Goal: Task Accomplishment & Management: Manage account settings

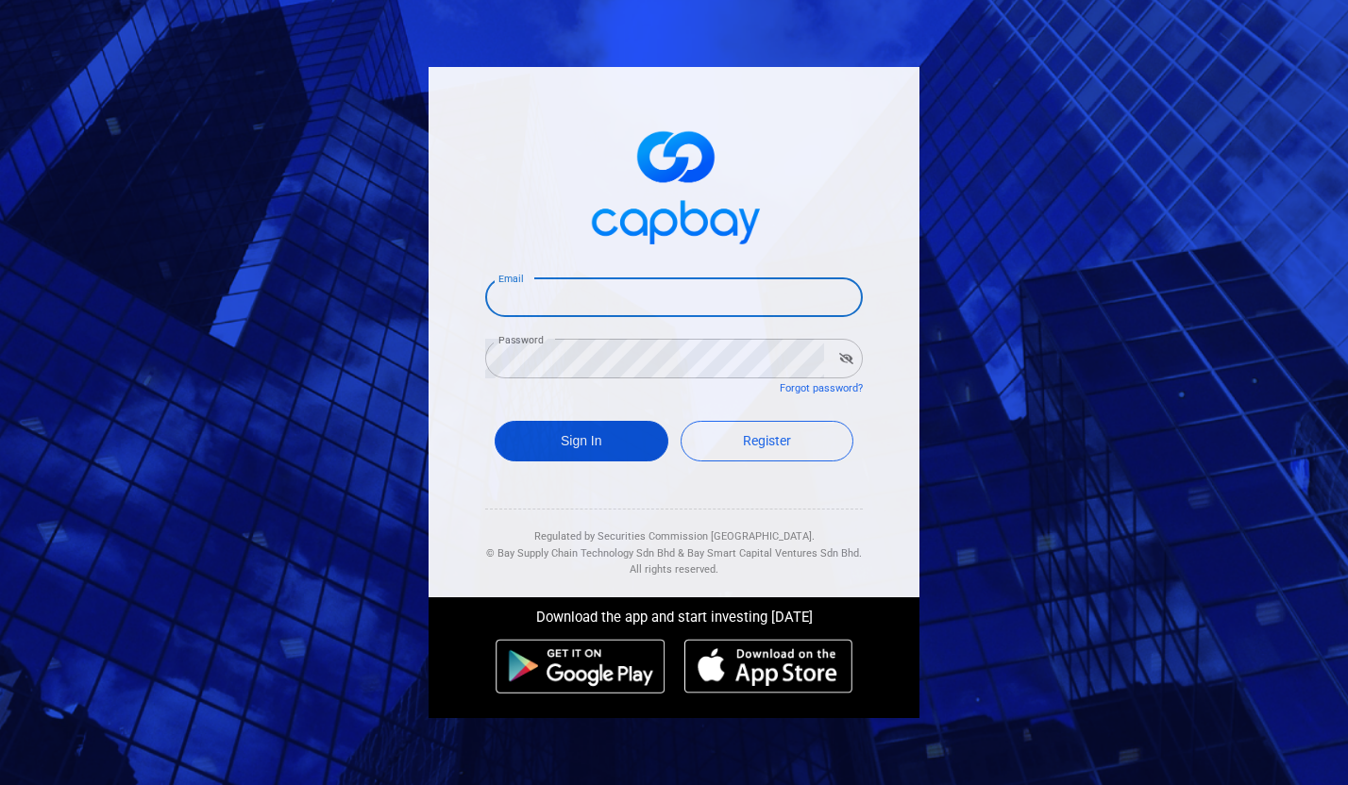
type input "[EMAIL_ADDRESS][DOMAIN_NAME]"
click at [573, 449] on button "Sign In" at bounding box center [582, 441] width 174 height 41
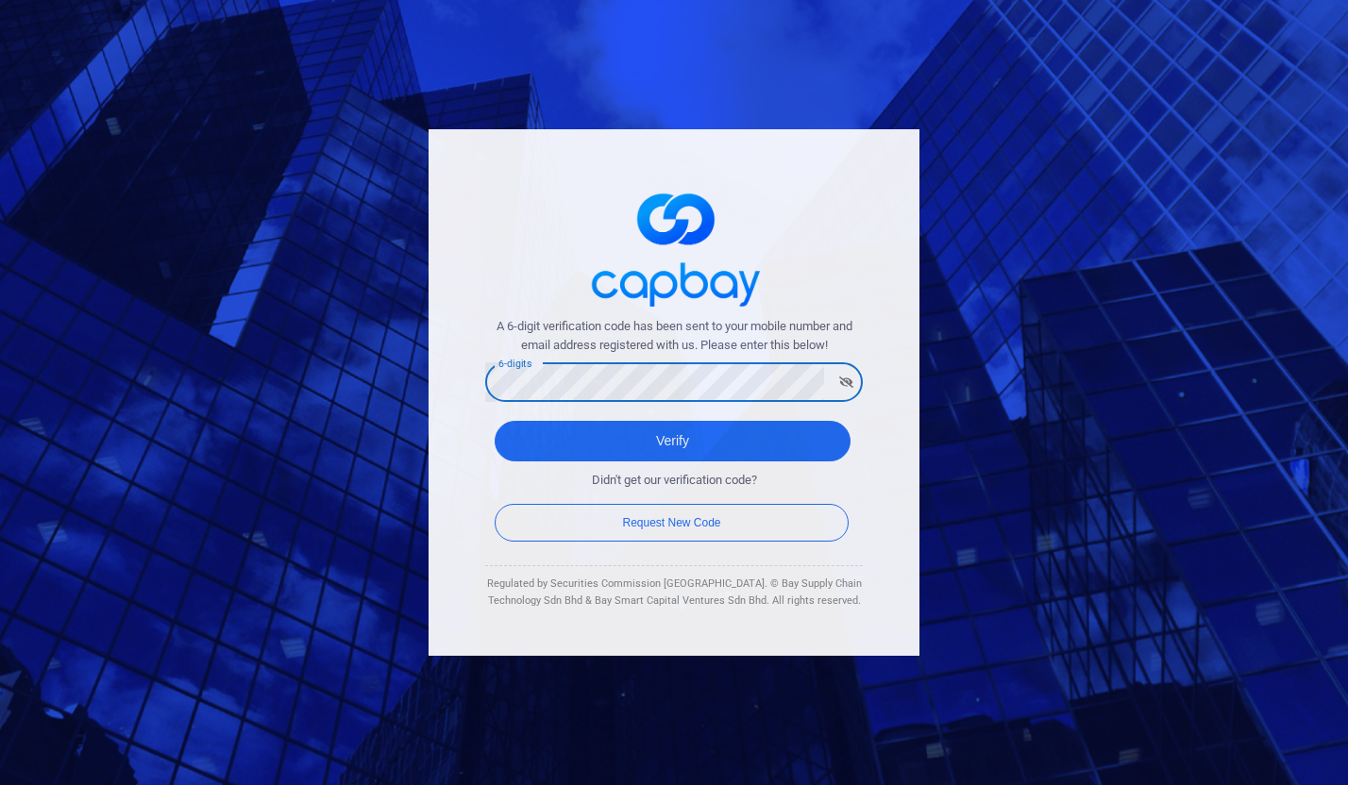
click at [510, 260] on div "A 6-digit verification code has been sent to your mobile number and email addre…" at bounding box center [674, 393] width 491 height 528
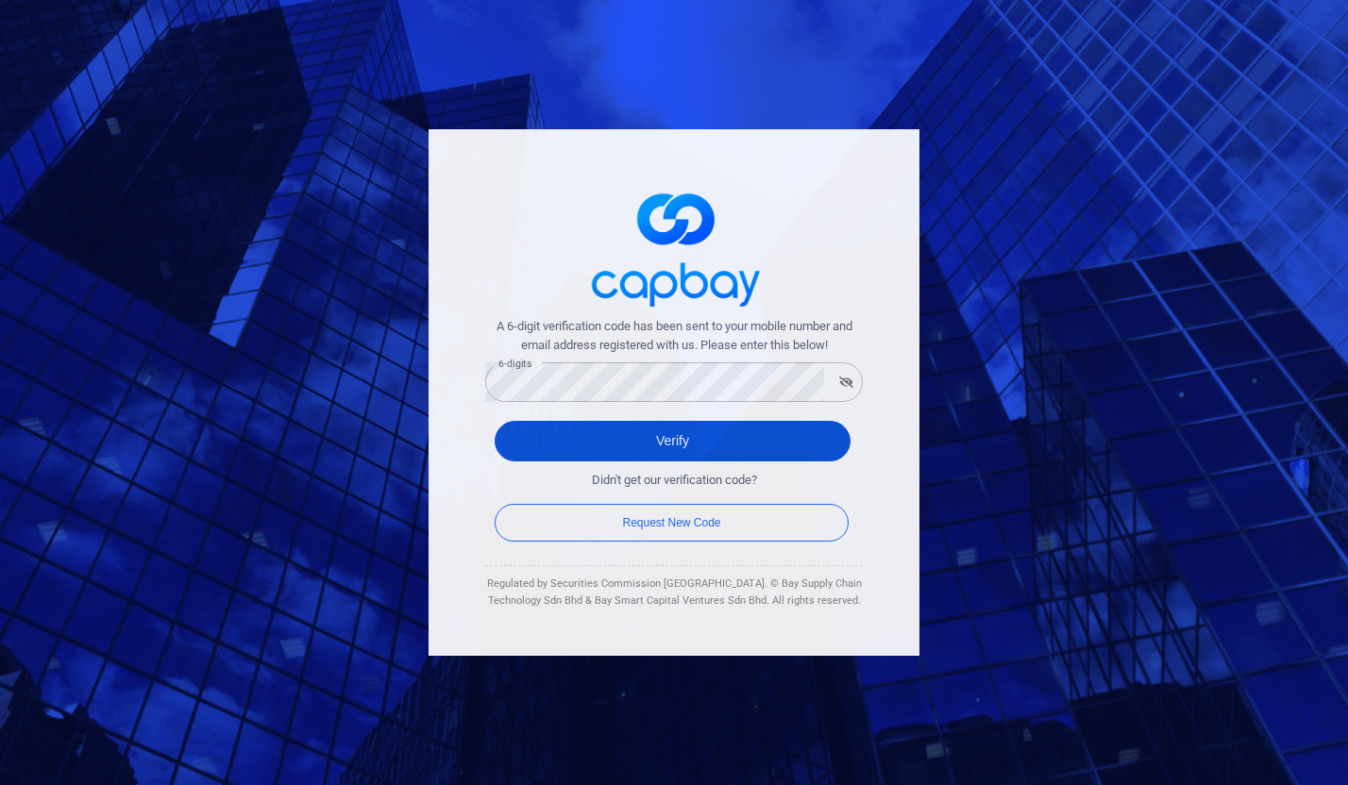
click at [655, 431] on button "Verify" at bounding box center [673, 441] width 356 height 41
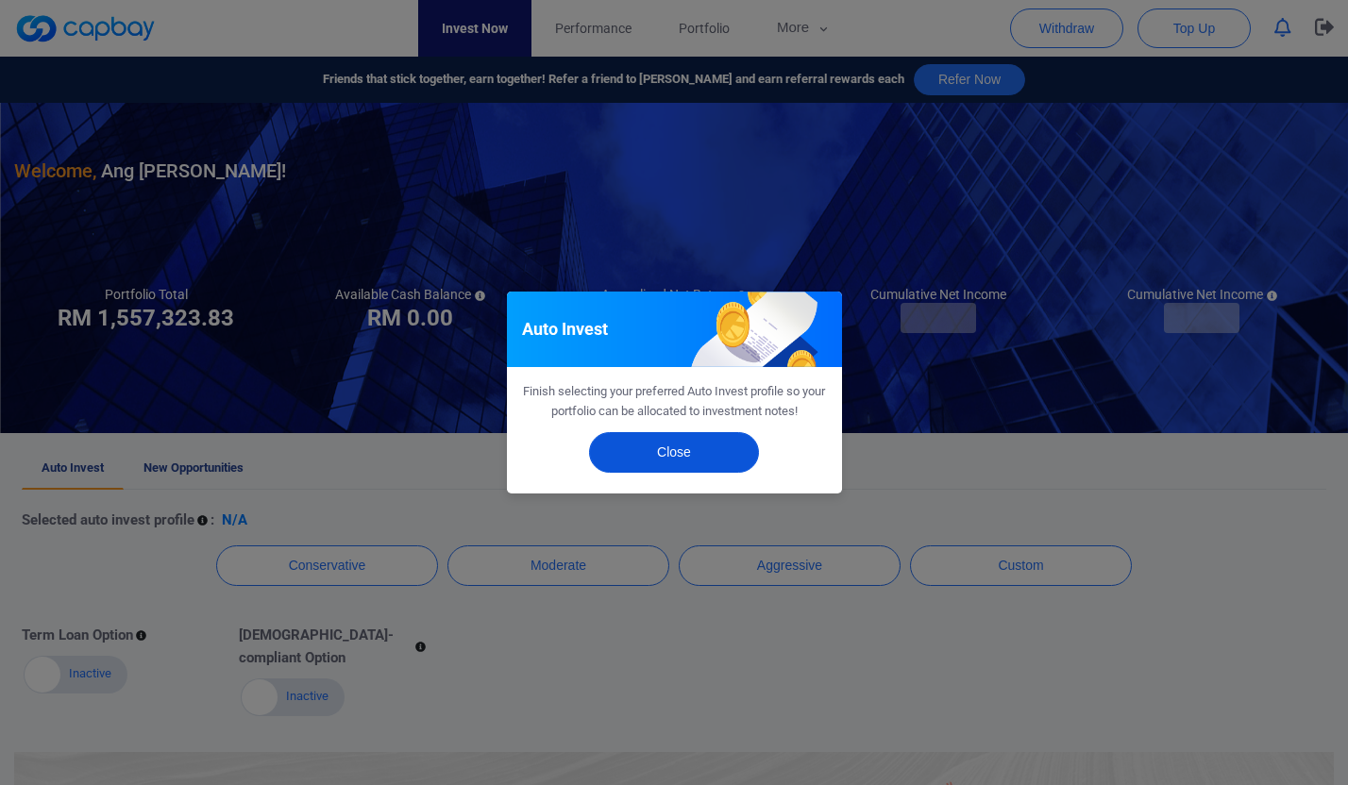
click at [708, 444] on button "Close" at bounding box center [674, 452] width 170 height 41
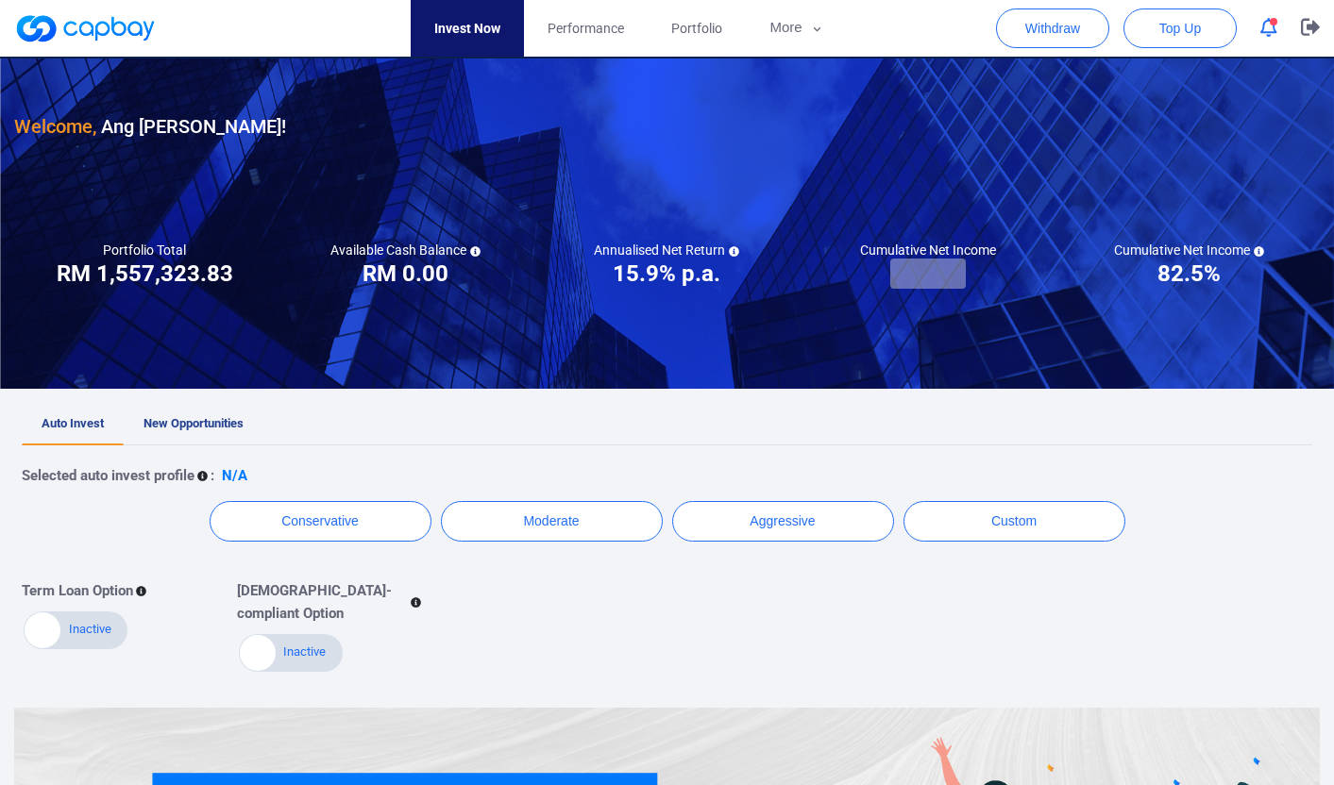
scroll to position [48, 0]
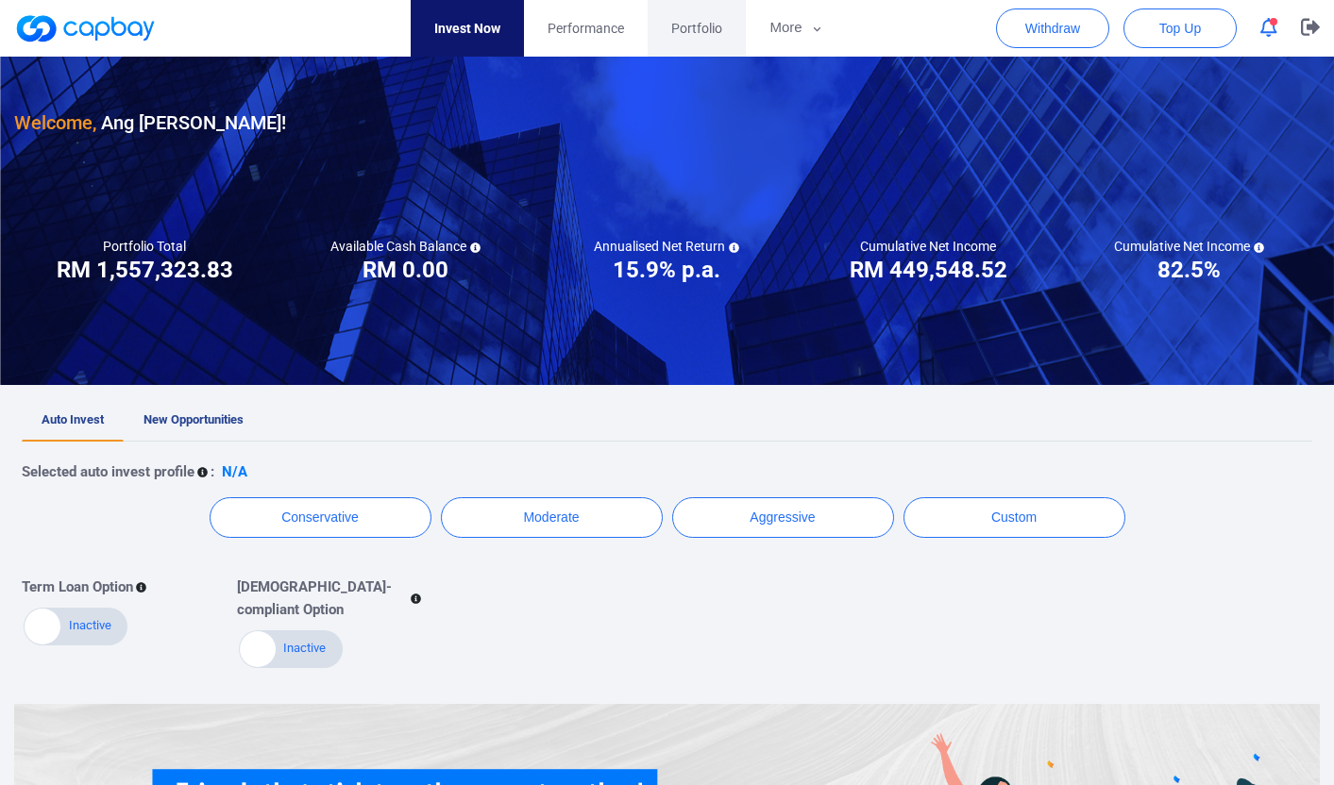
click at [698, 24] on span "Portfolio" at bounding box center [696, 28] width 51 height 21
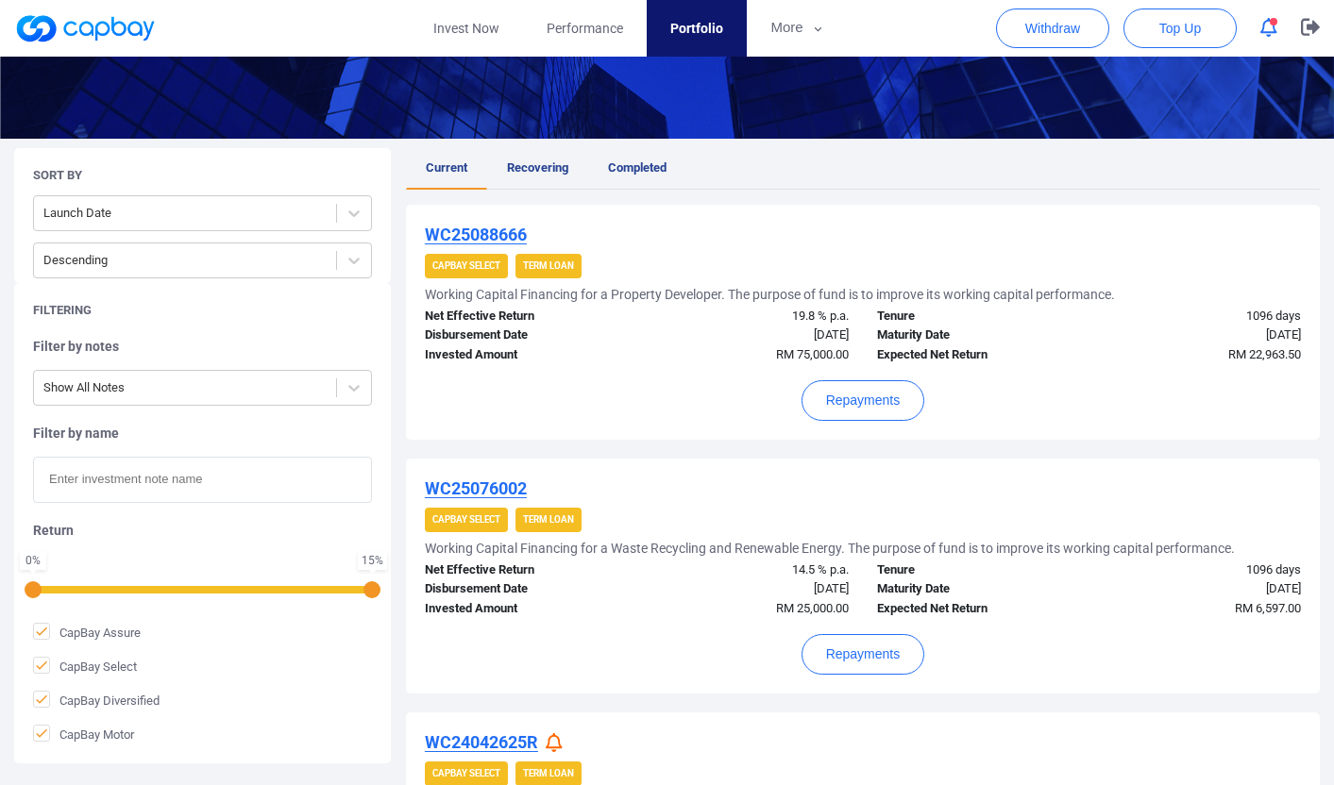
scroll to position [329, 0]
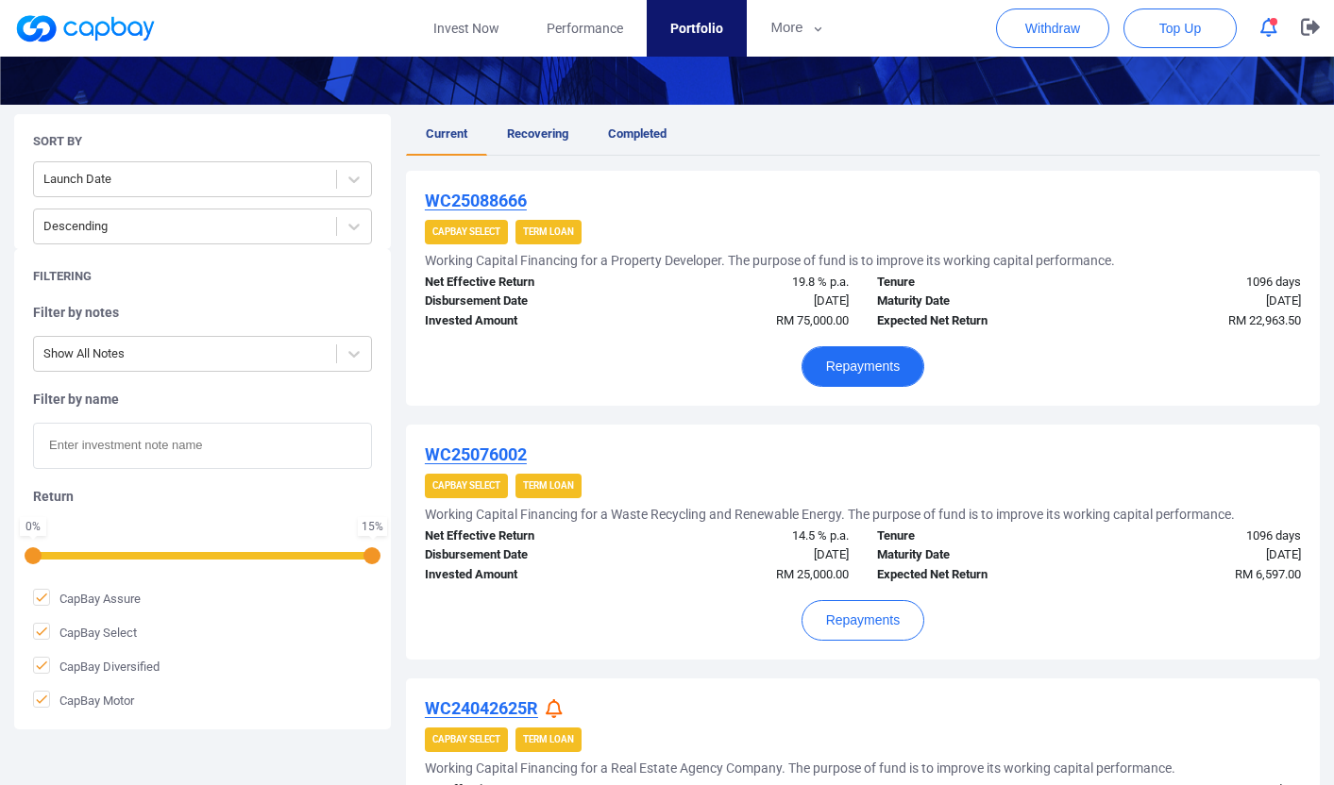
click at [855, 348] on button "Repayments" at bounding box center [863, 366] width 124 height 41
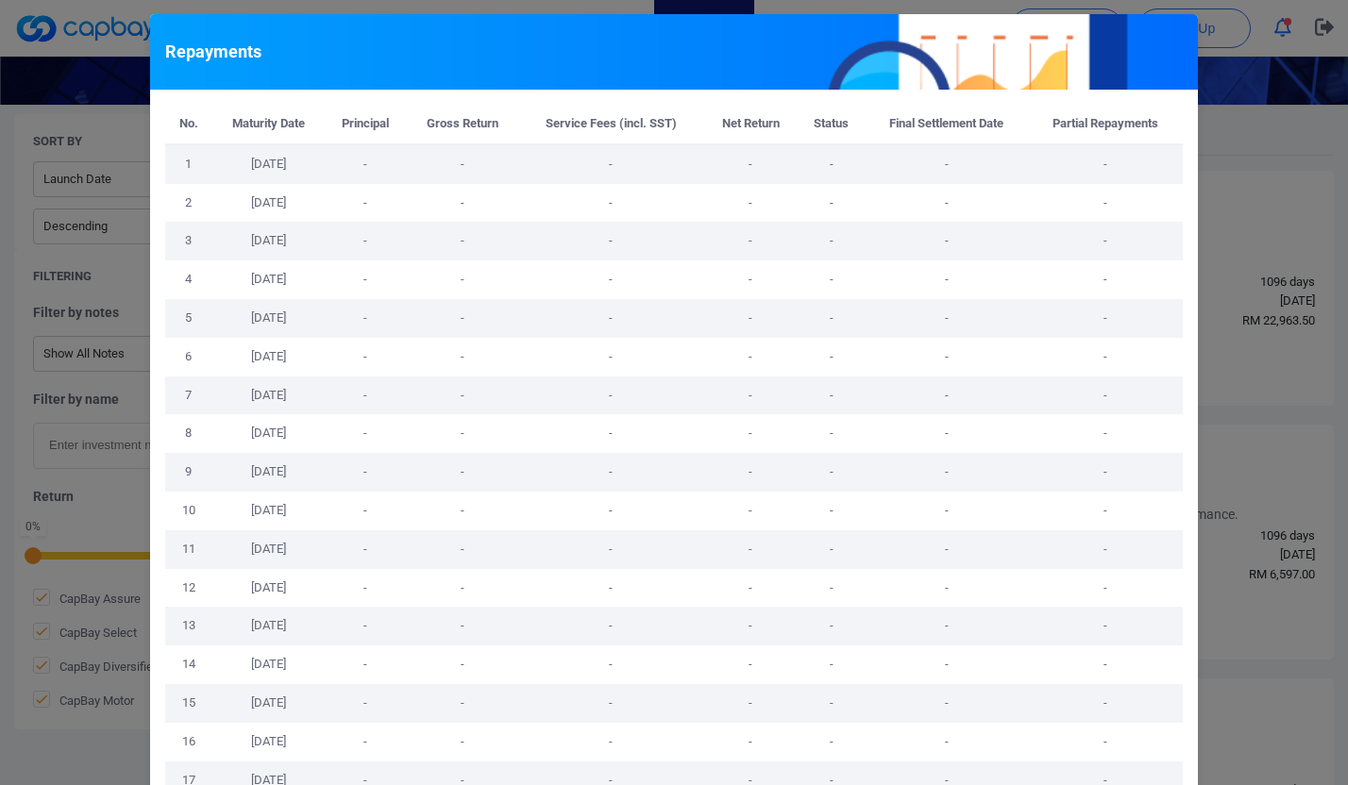
click at [1265, 361] on div "Repayments No. Maturity Date Principal Gross Return Service Fees (incl. SST) Ne…" at bounding box center [674, 392] width 1348 height 785
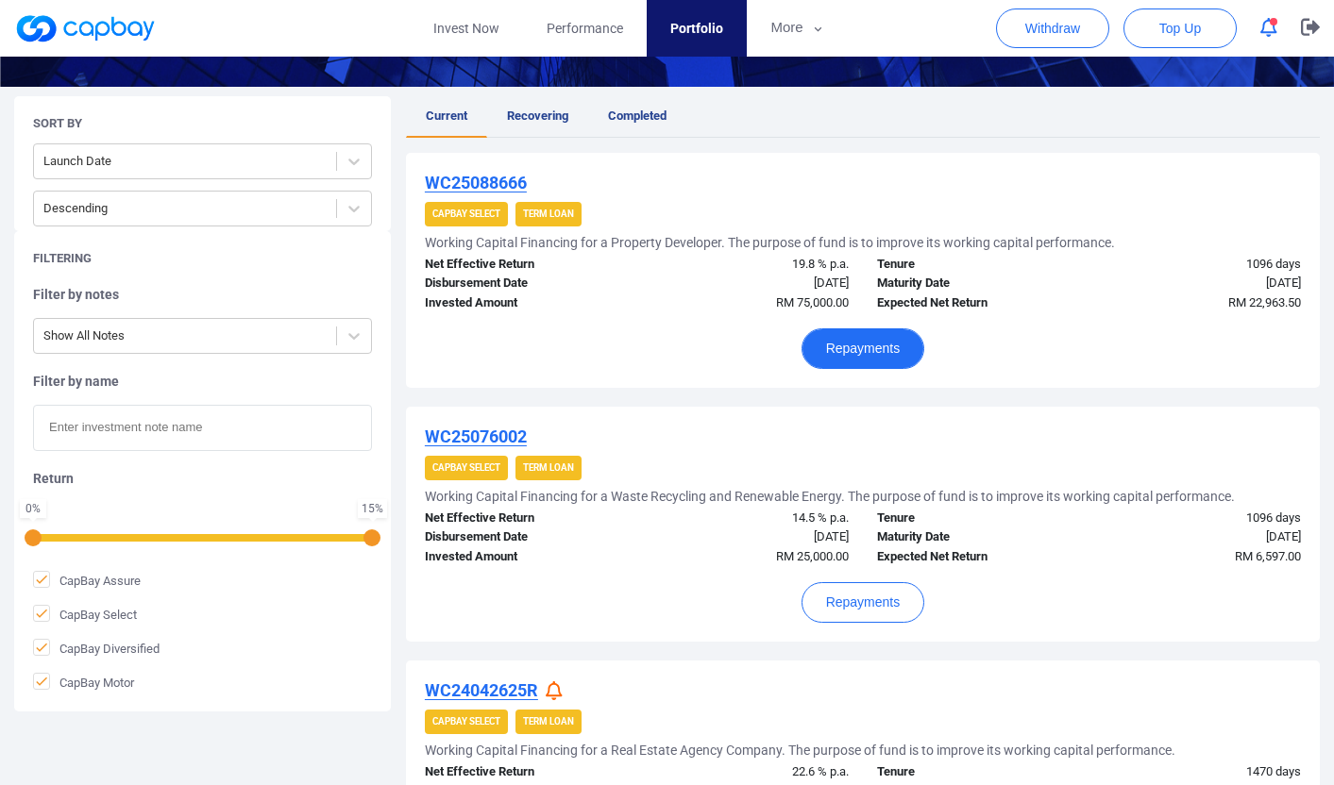
scroll to position [344, 0]
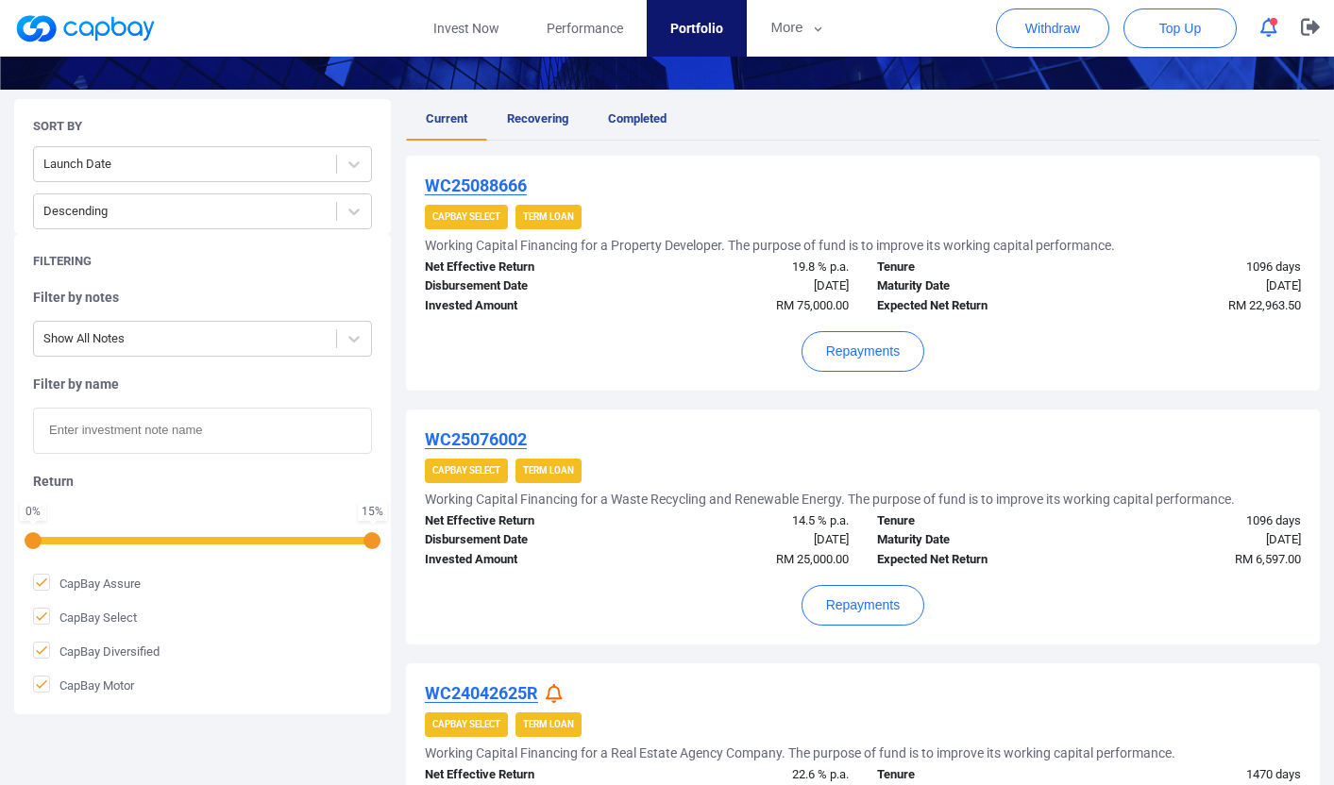
click at [636, 295] on div "[DATE]" at bounding box center [749, 287] width 227 height 20
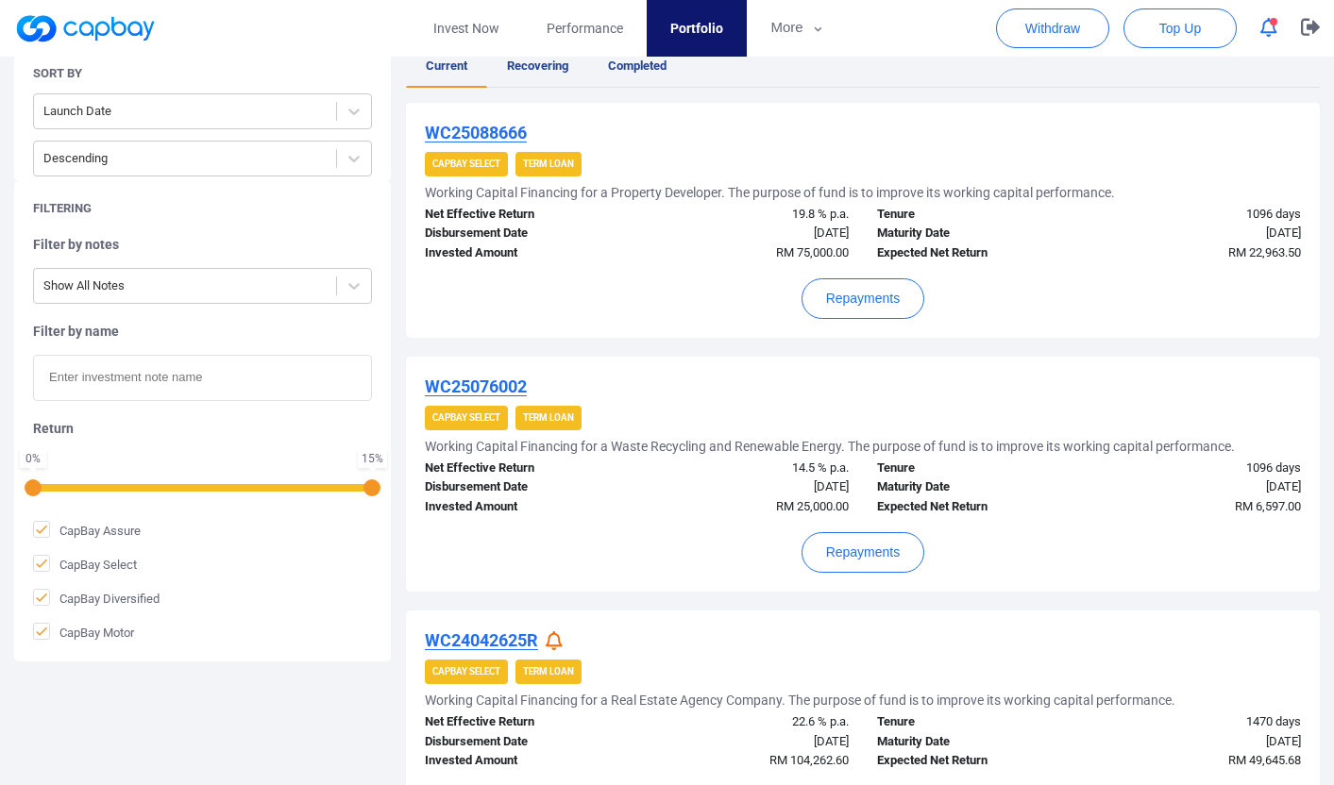
scroll to position [0, 0]
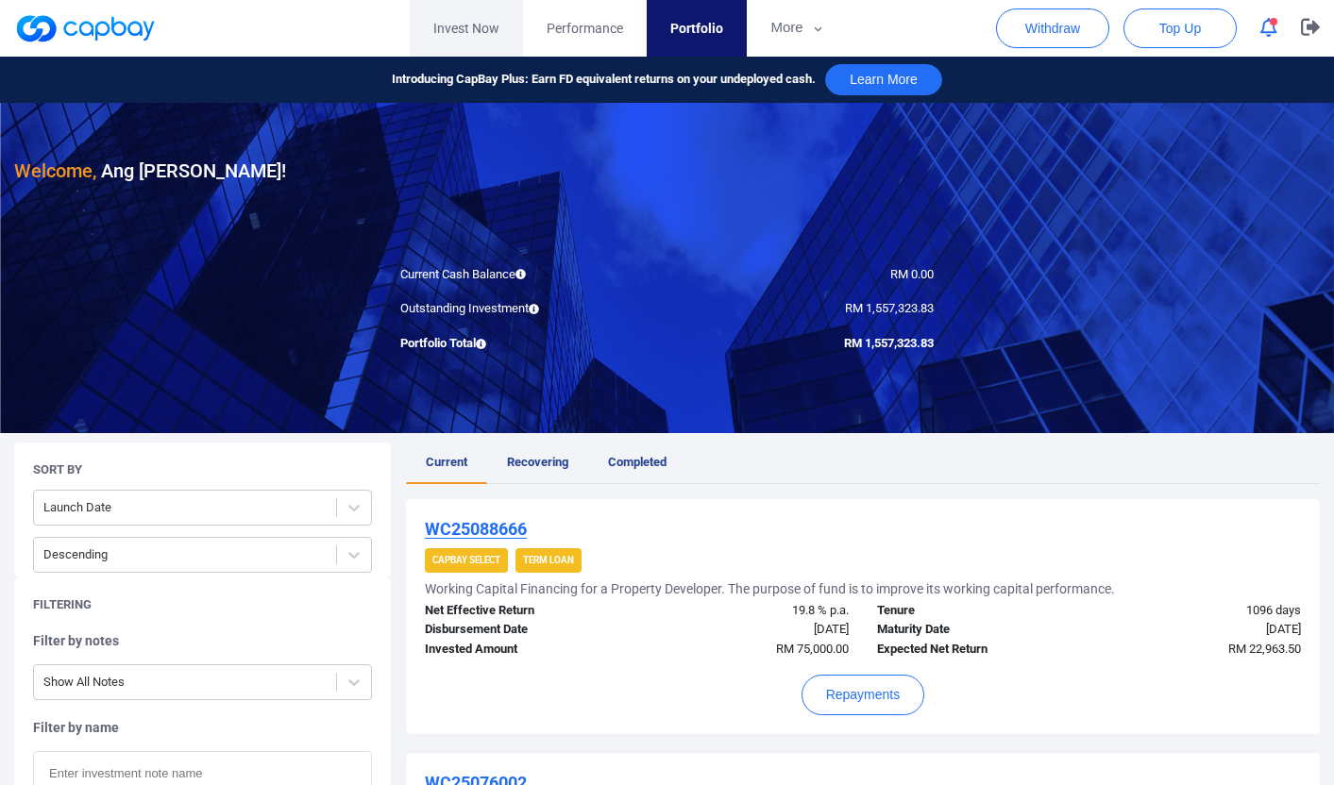
click at [454, 49] on link "Invest Now" at bounding box center [466, 28] width 113 height 57
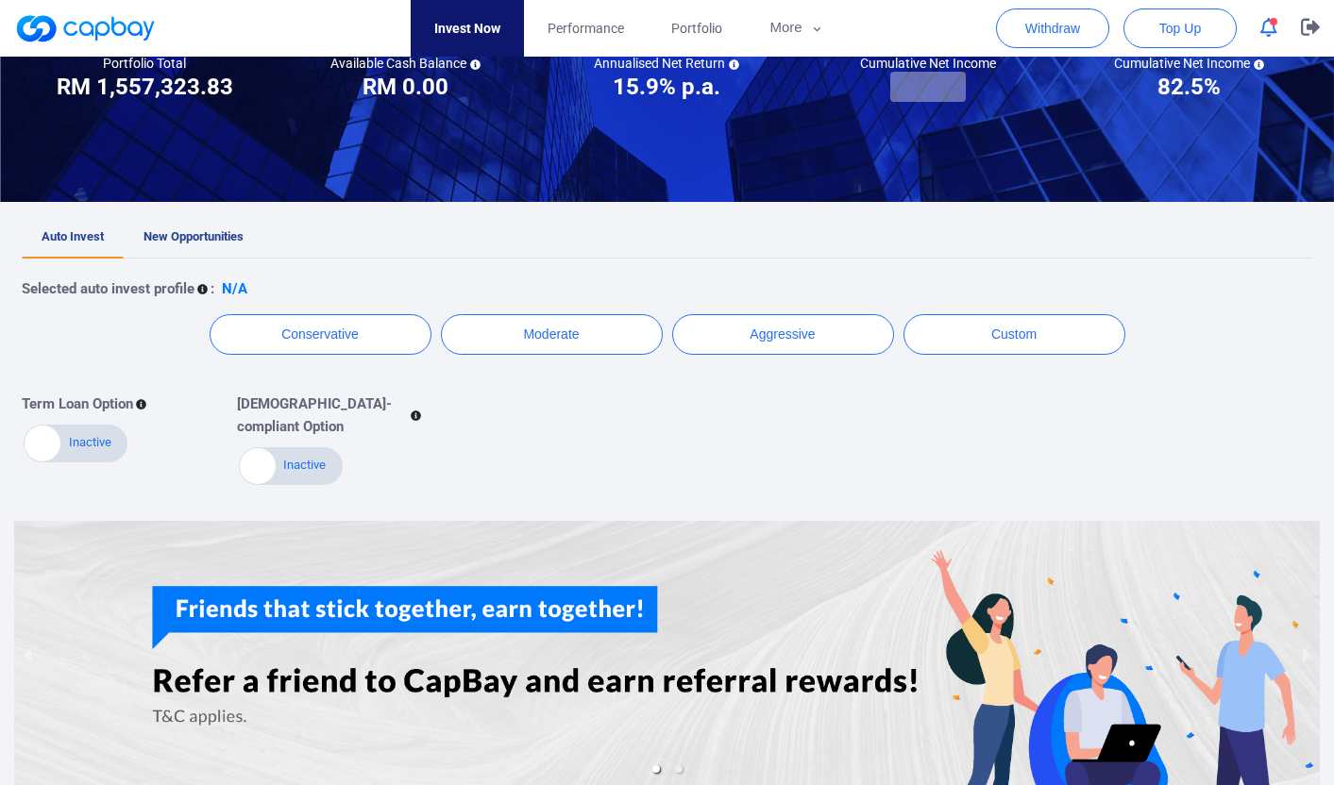
scroll to position [218, 0]
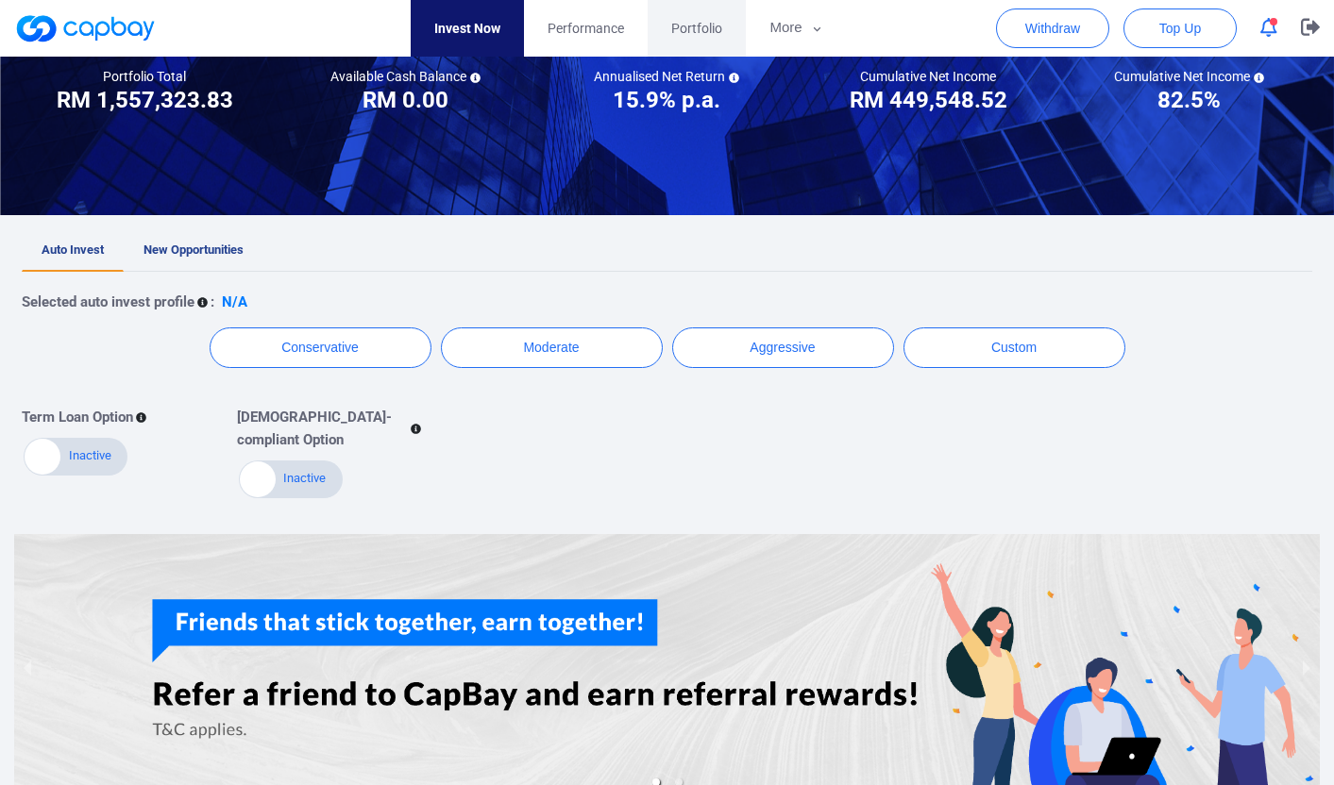
click at [698, 32] on span "Portfolio" at bounding box center [696, 28] width 51 height 21
